Goal: Find specific page/section: Find specific page/section

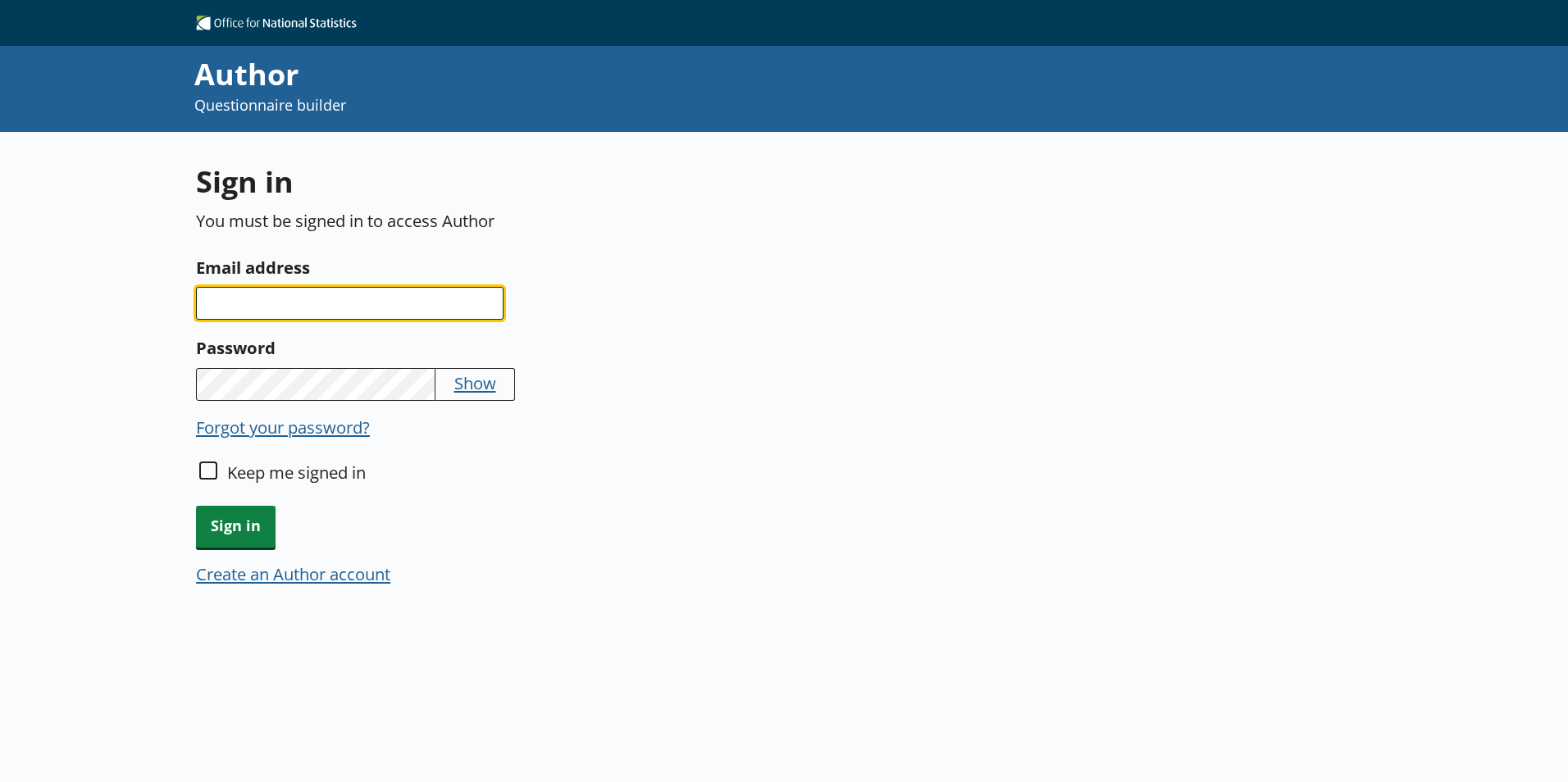
click at [401, 306] on input "Email address" at bounding box center [349, 304] width 307 height 33
type input "[EMAIL_ADDRESS][DOMAIN_NAME]"
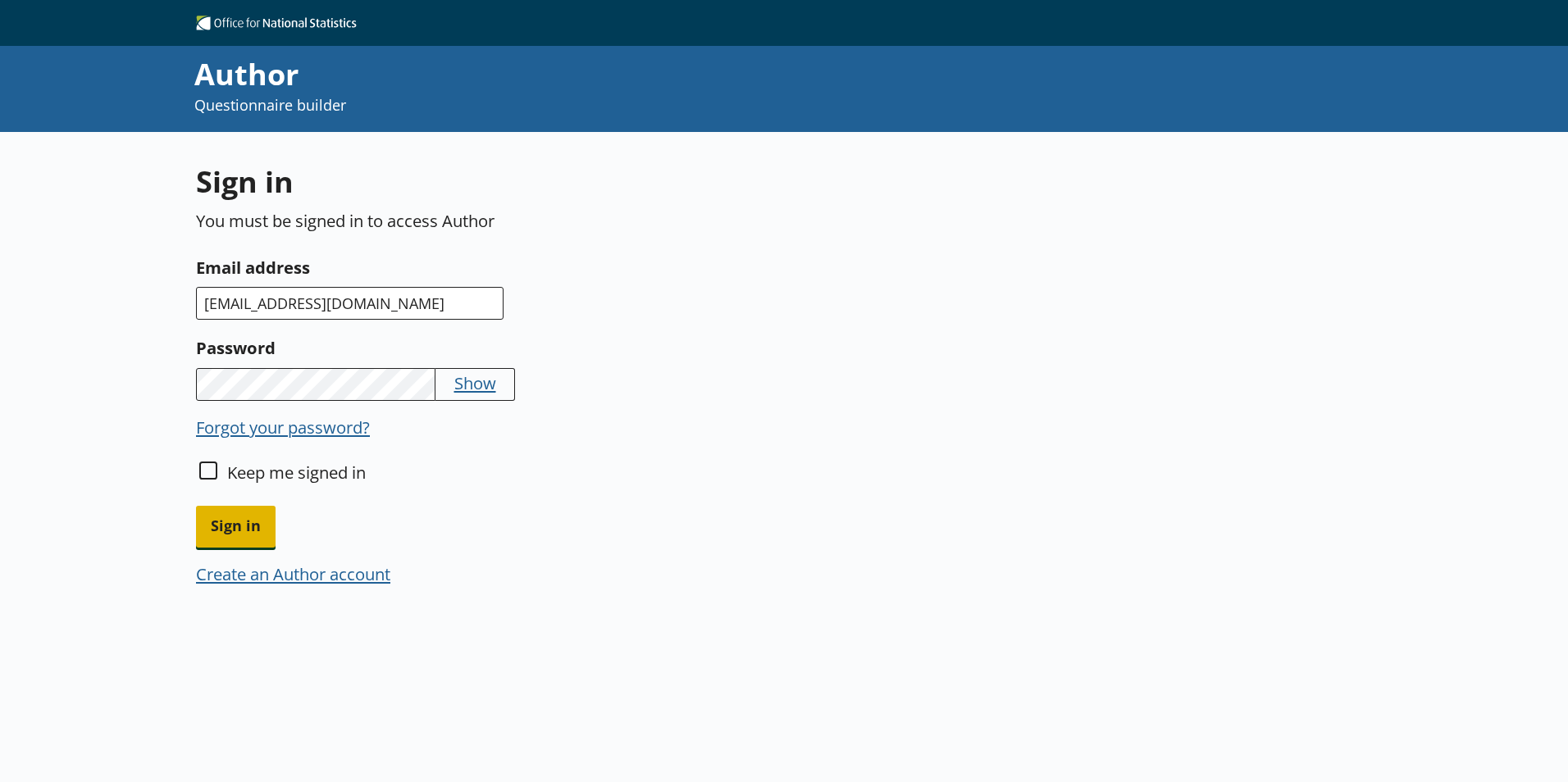
click at [233, 520] on span "Sign in" at bounding box center [235, 527] width 79 height 42
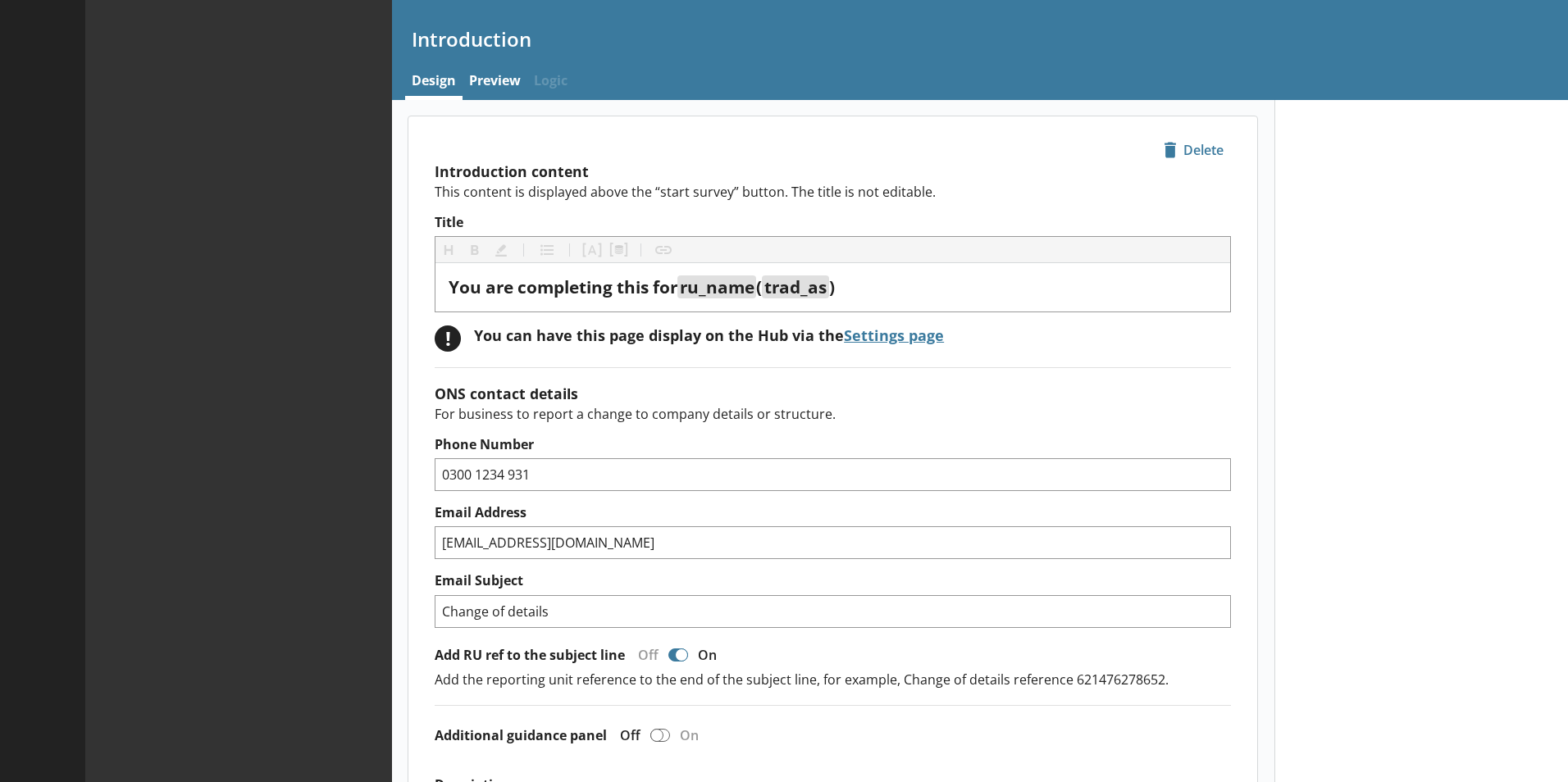
type textarea "x"
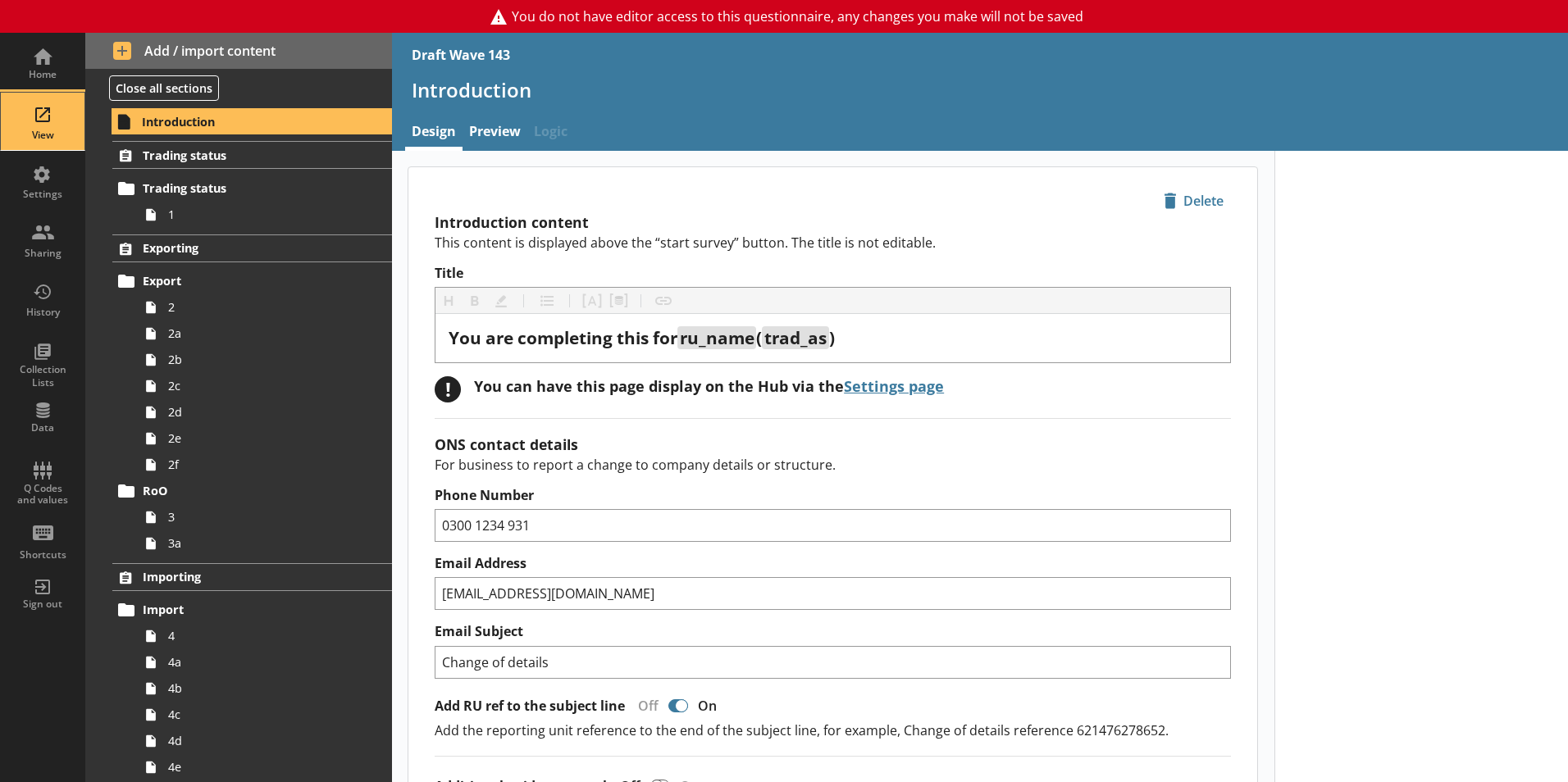
click at [45, 116] on div "View" at bounding box center [43, 122] width 57 height 57
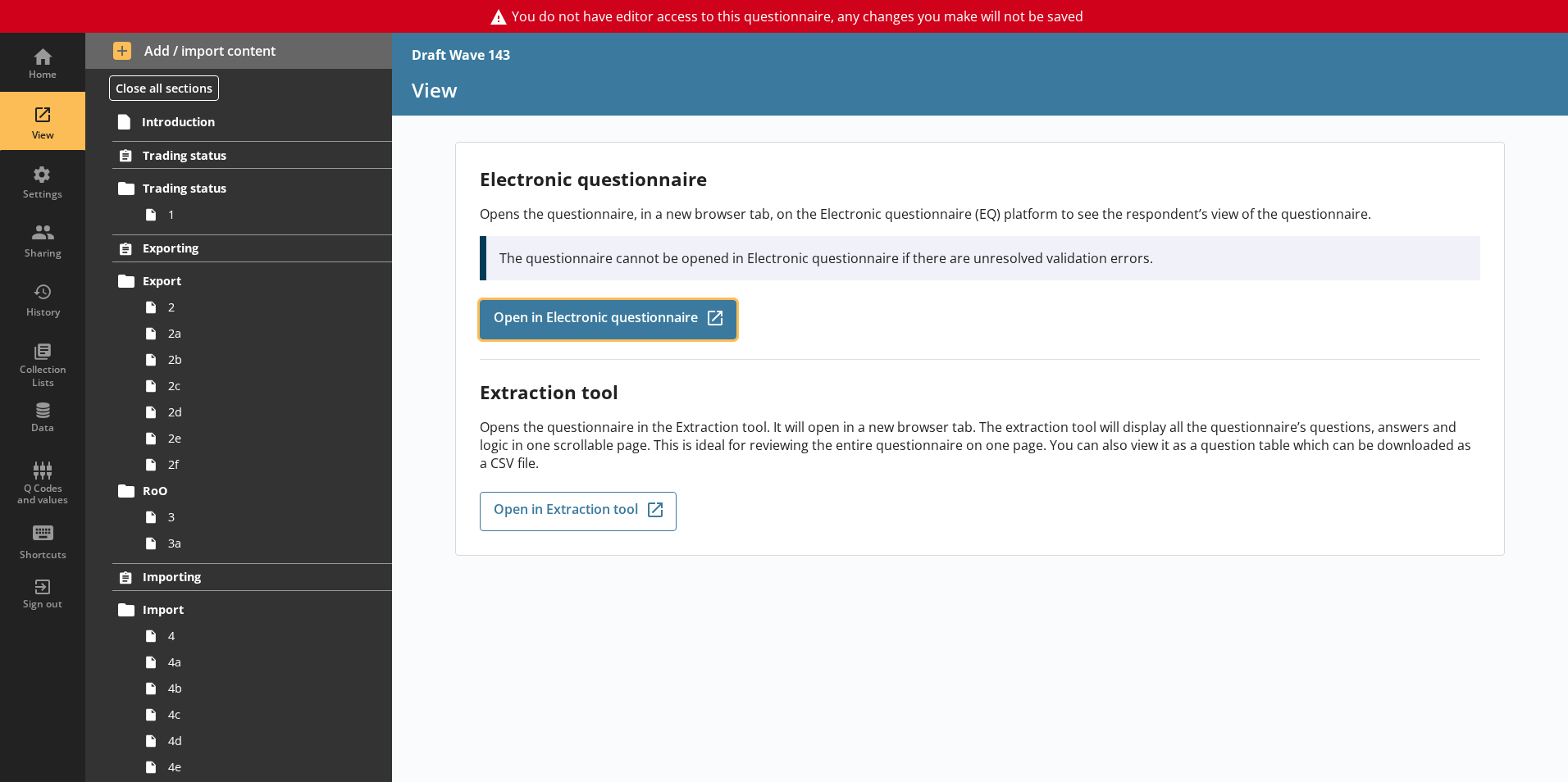
click at [624, 318] on span "Open in Electronic questionnaire" at bounding box center [595, 319] width 204 height 18
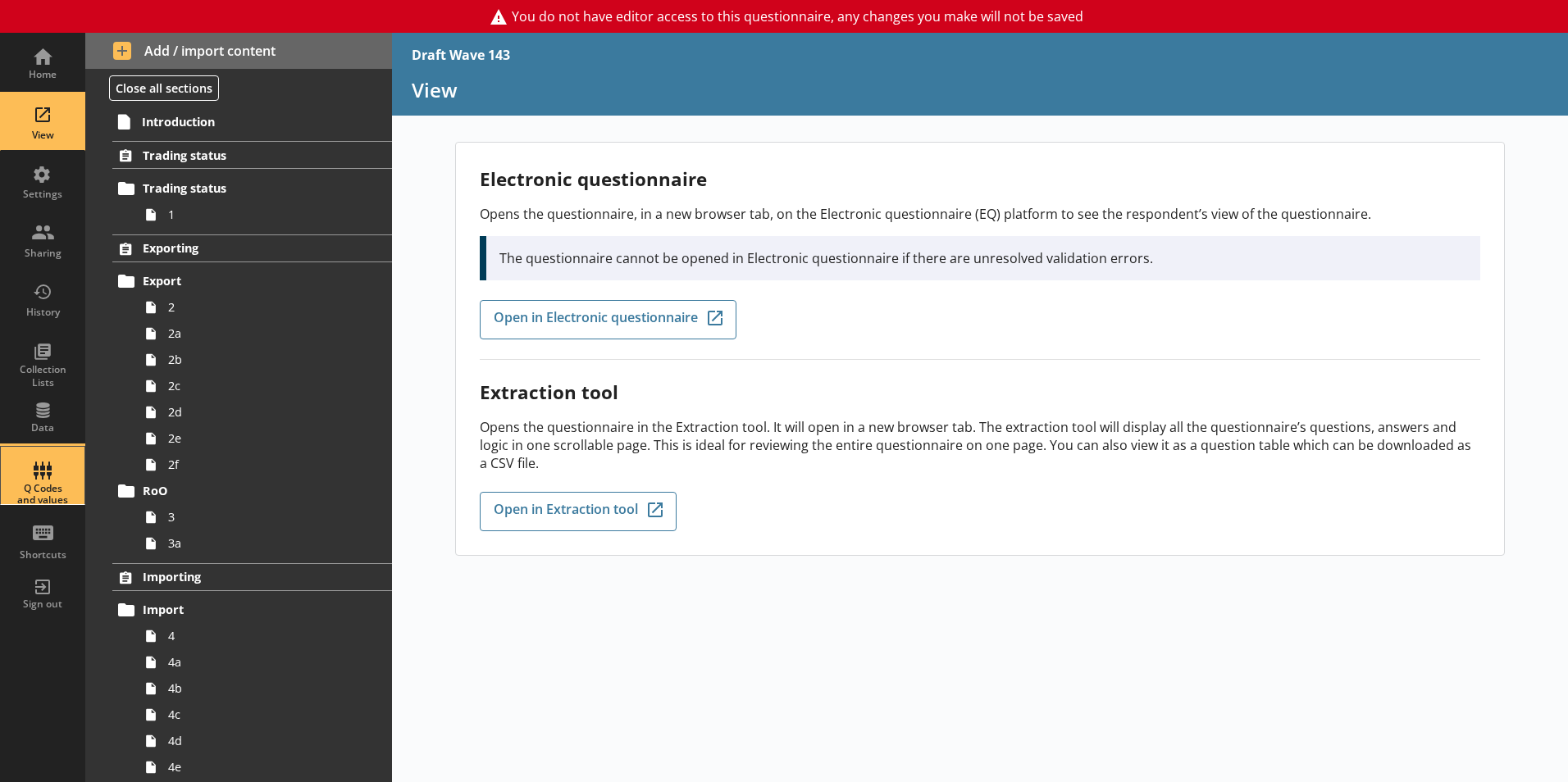
click at [47, 483] on div "Q Codes and values" at bounding box center [43, 494] width 57 height 23
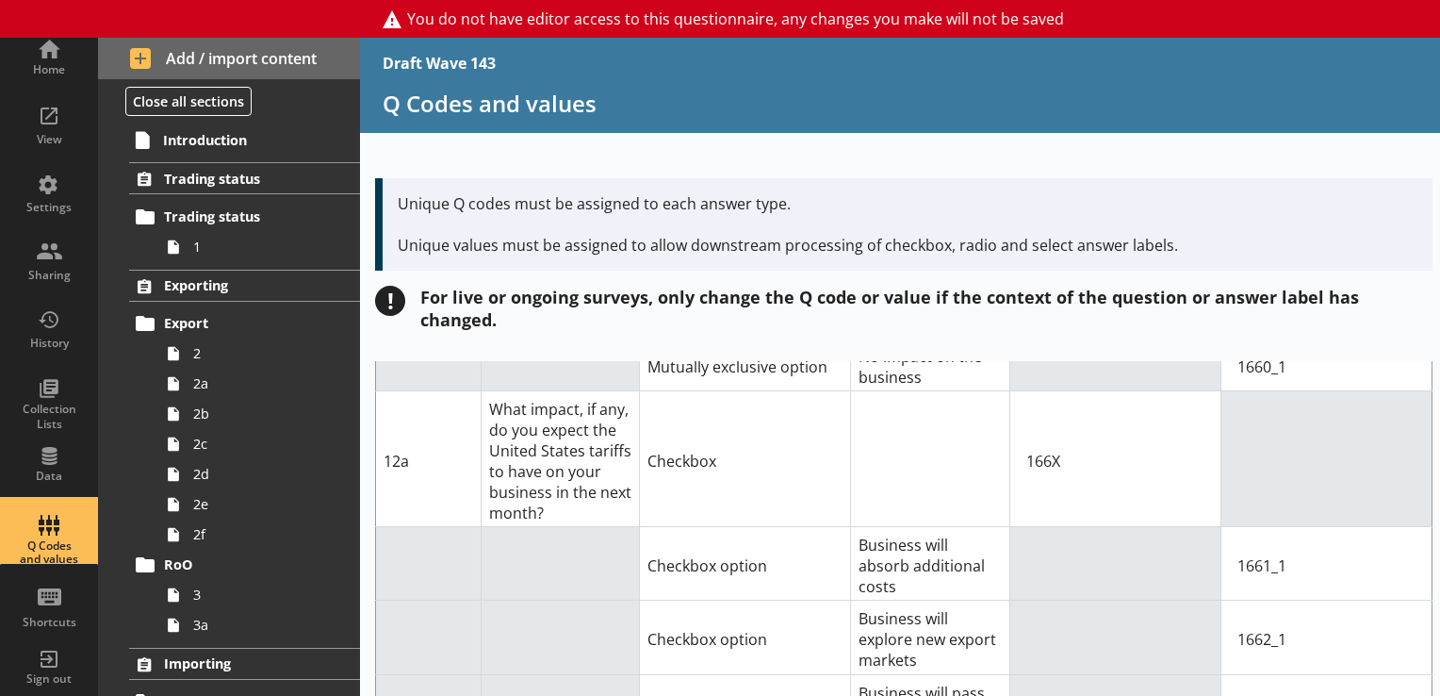
scroll to position [17107, 0]
